Goal: Transaction & Acquisition: Purchase product/service

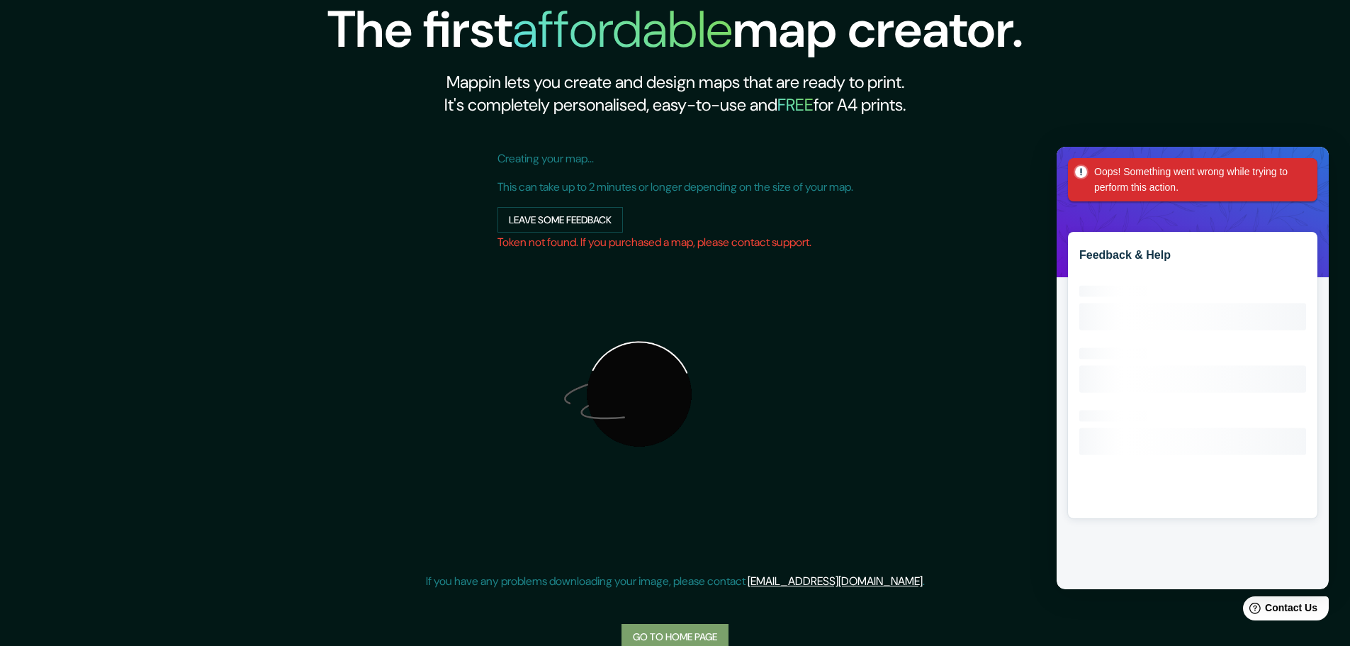
click at [668, 637] on link "Go to home page" at bounding box center [675, 637] width 107 height 26
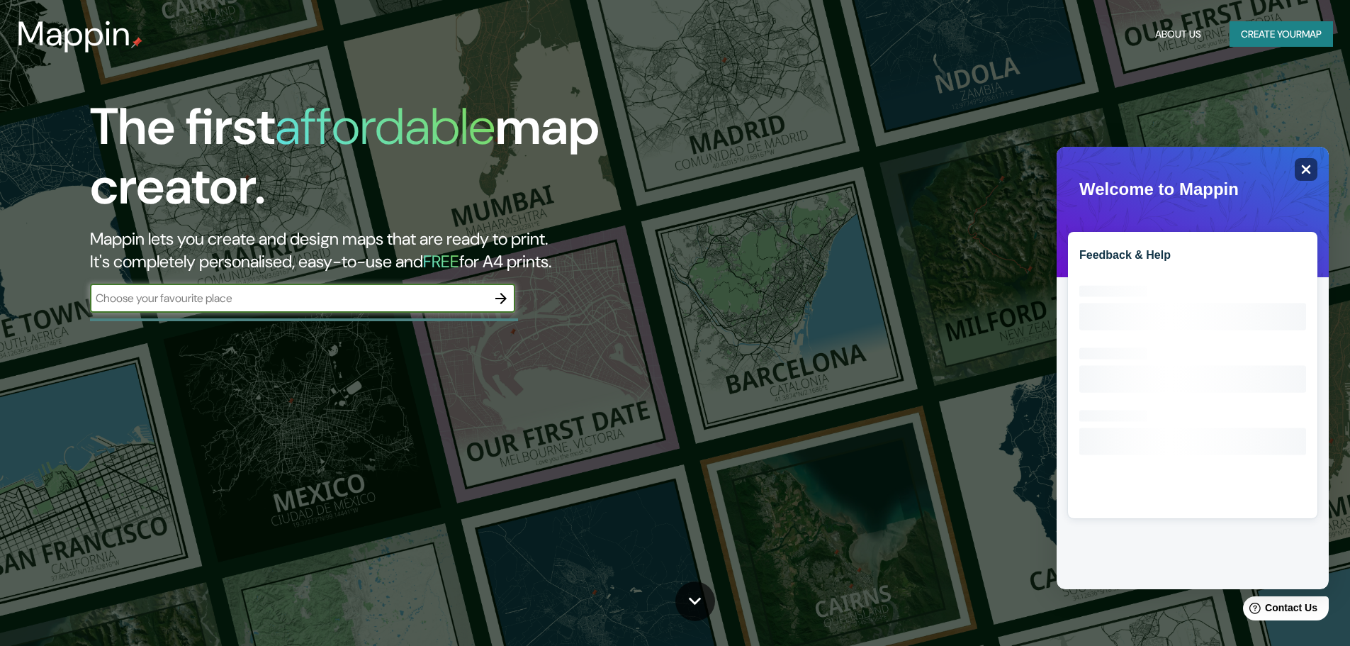
click at [1310, 168] on icon "Close" at bounding box center [1305, 169] width 11 height 11
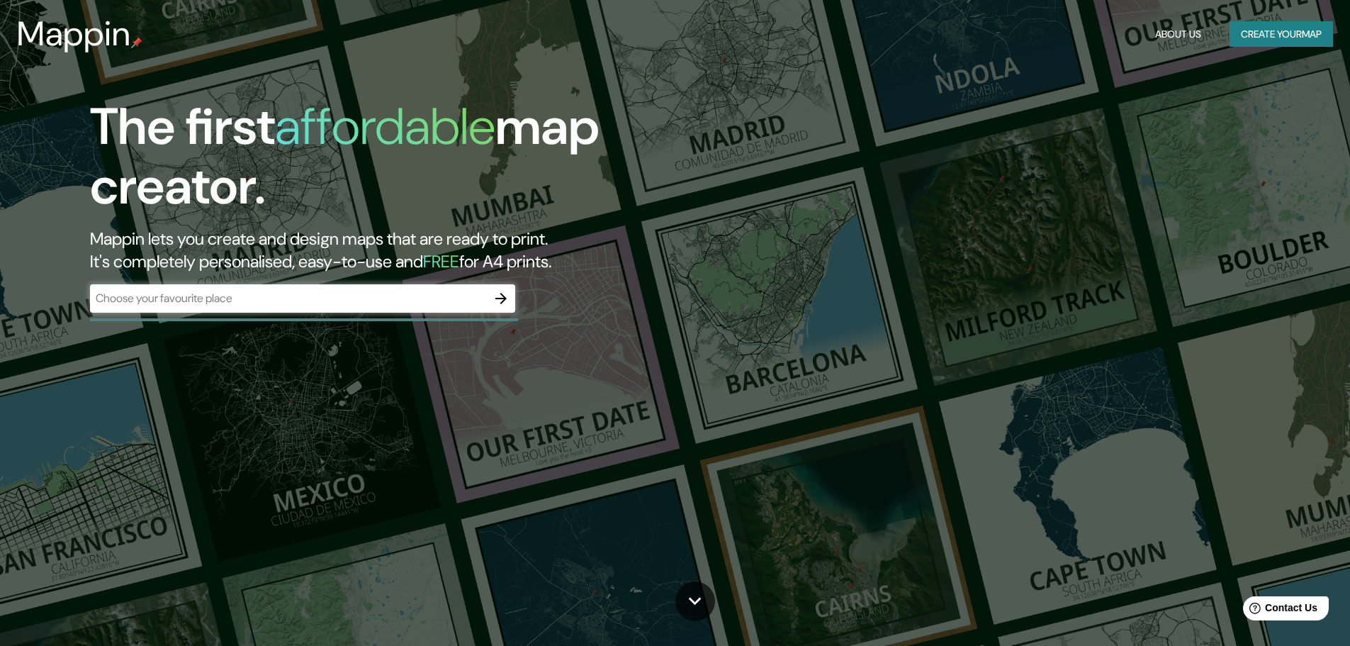
click at [375, 326] on div "The first affordable map creator. Mappin lets you create and design maps that a…" at bounding box center [428, 212] width 810 height 230
click at [356, 308] on div "​" at bounding box center [302, 298] width 425 height 28
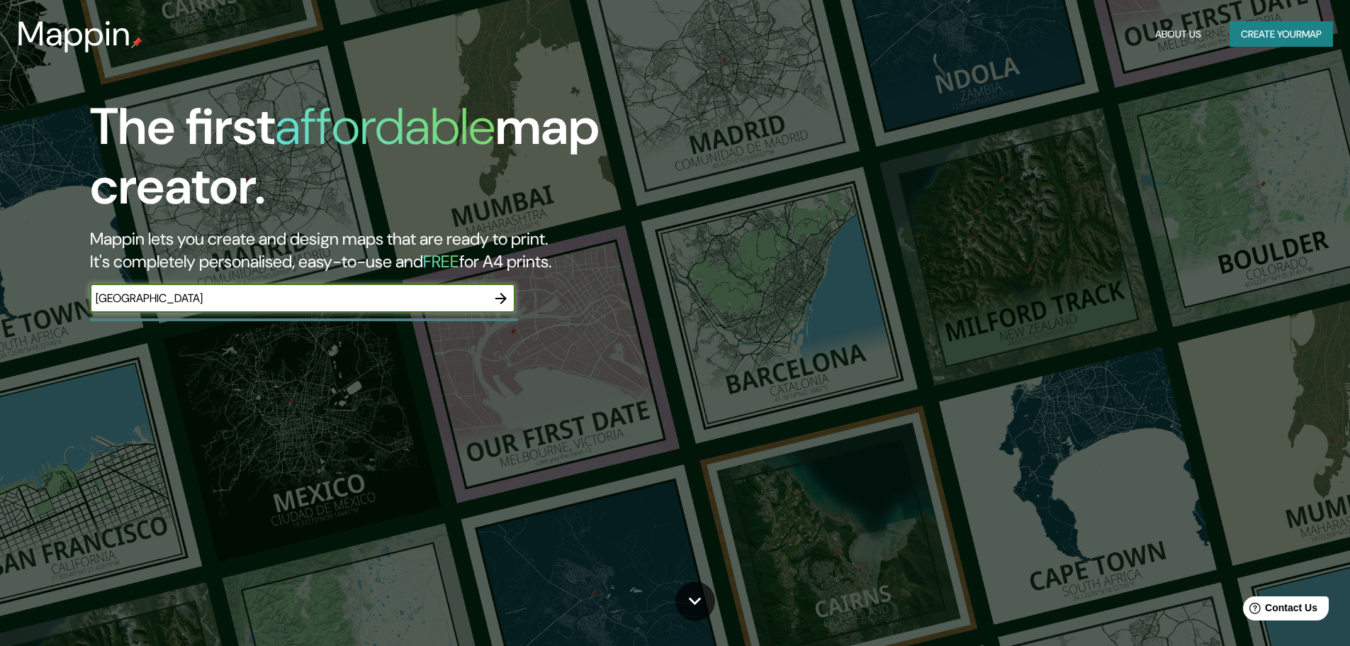
type input "[GEOGRAPHIC_DATA]"
click at [504, 288] on button "button" at bounding box center [501, 298] width 28 height 28
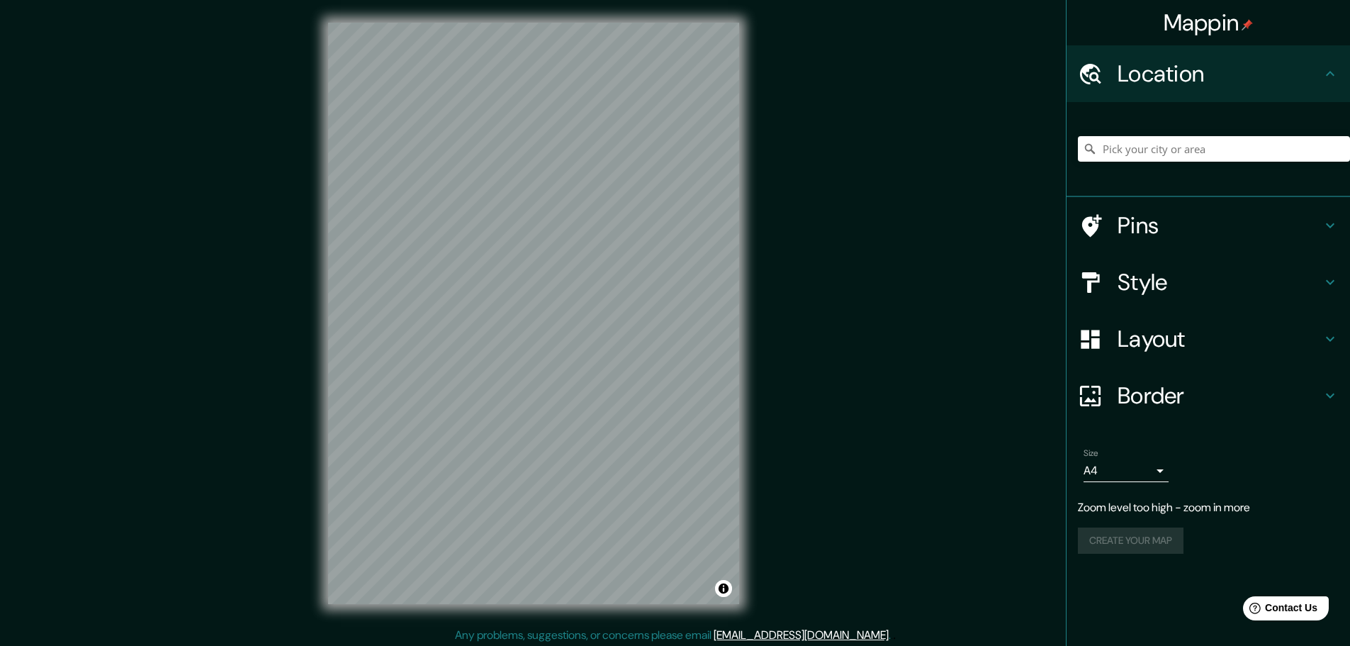
click at [933, 264] on div "Mappin Location Pins Style Layout Border Choose a border. Hint : you can make l…" at bounding box center [675, 324] width 1350 height 649
click at [1130, 257] on div "Style" at bounding box center [1208, 282] width 283 height 57
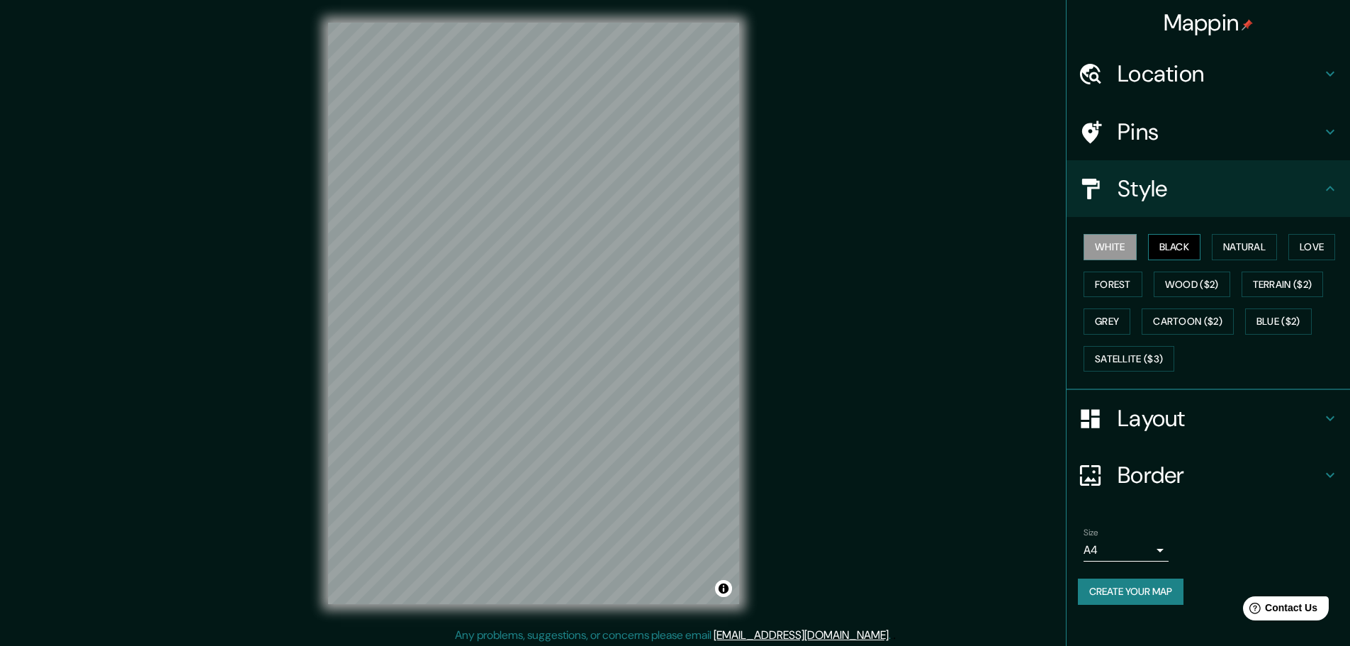
click at [1162, 240] on button "Black" at bounding box center [1174, 247] width 53 height 26
click at [1233, 251] on button "Natural" at bounding box center [1244, 247] width 65 height 26
click at [1123, 283] on button "Forest" at bounding box center [1113, 284] width 59 height 26
click at [1251, 422] on h4 "Layout" at bounding box center [1220, 418] width 204 height 28
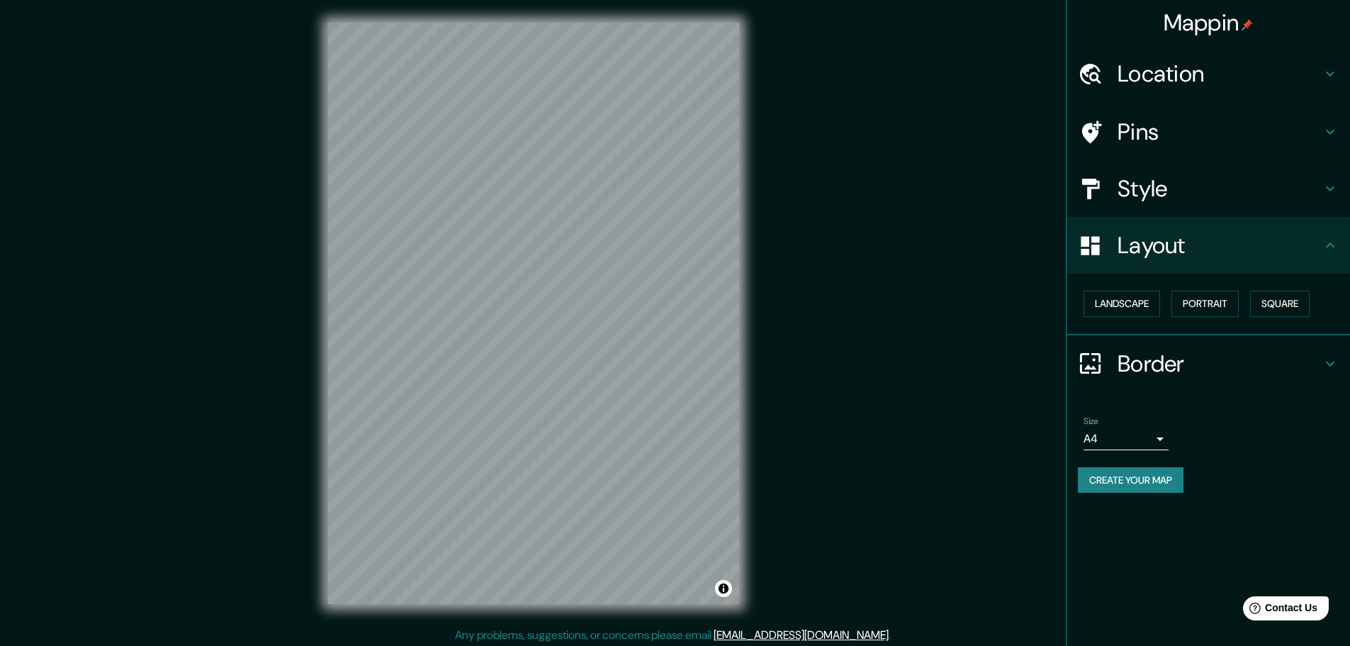
click at [1193, 263] on div "Layout" at bounding box center [1208, 245] width 283 height 57
